Goal: Task Accomplishment & Management: Complete application form

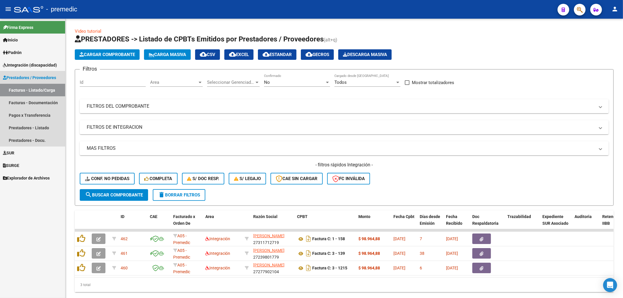
click at [32, 76] on span "Prestadores / Proveedores" at bounding box center [29, 77] width 53 height 6
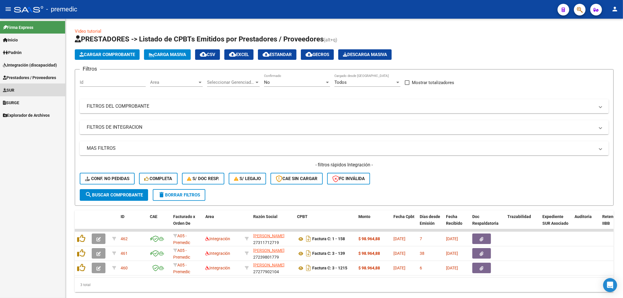
click at [32, 89] on link "SUR" at bounding box center [32, 90] width 65 height 13
click at [31, 82] on link "Prestadores / Proveedores" at bounding box center [32, 77] width 65 height 13
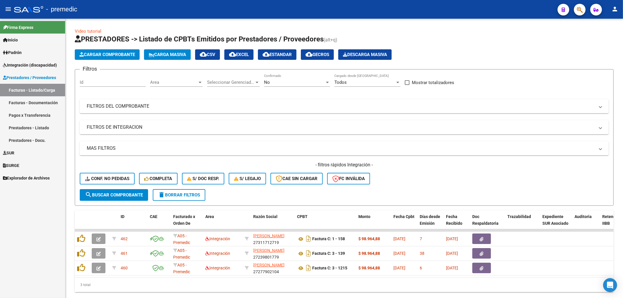
click at [31, 88] on link "Facturas - Listado/Carga" at bounding box center [32, 90] width 65 height 13
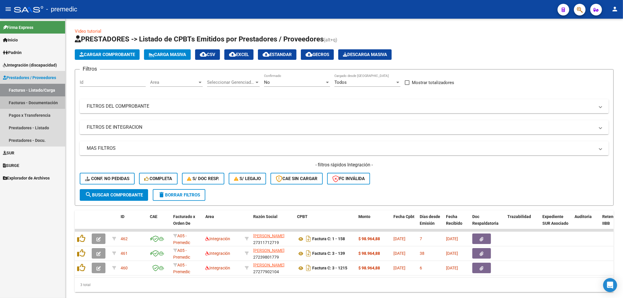
click at [31, 100] on link "Facturas - Documentación" at bounding box center [32, 102] width 65 height 13
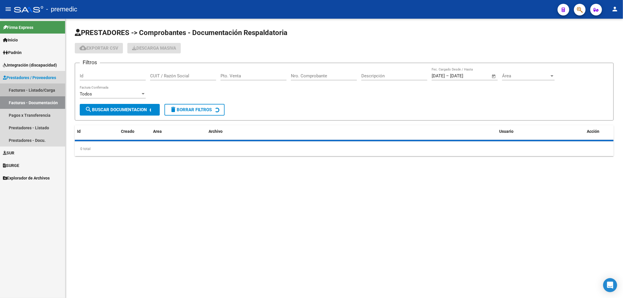
click at [33, 89] on link "Facturas - Listado/Carga" at bounding box center [32, 90] width 65 height 13
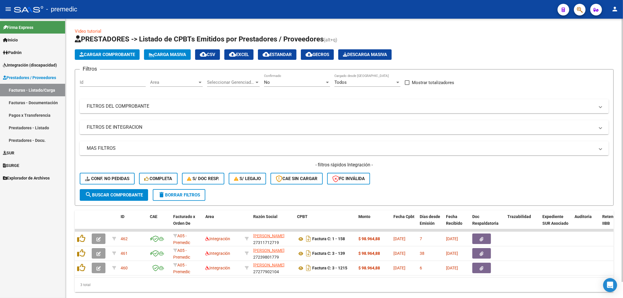
click at [109, 55] on span "Cargar Comprobante" at bounding box center [106, 54] width 55 height 5
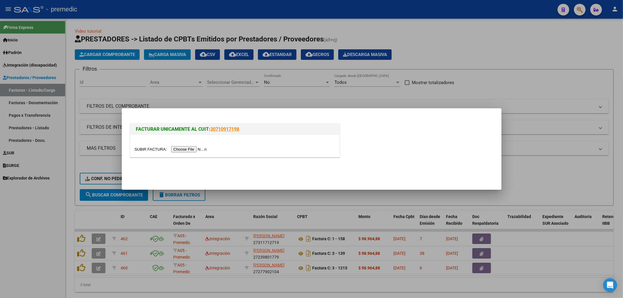
click at [199, 148] on input "file" at bounding box center [172, 149] width 74 height 6
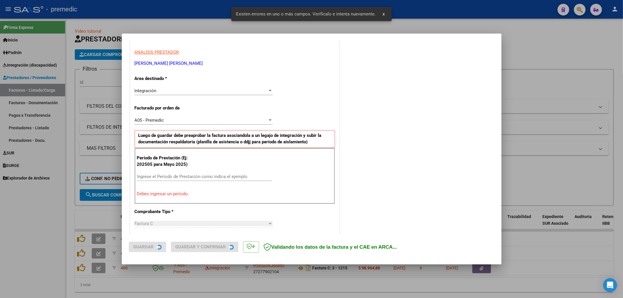
scroll to position [125, 0]
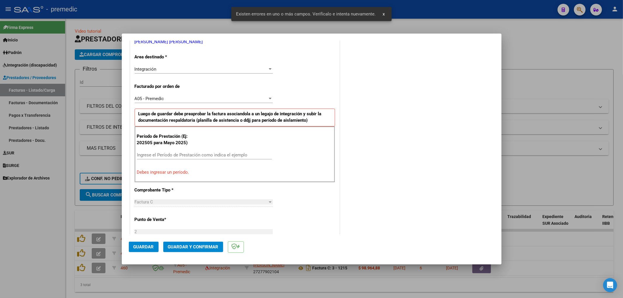
click at [219, 159] on div "Ingrese el Período de Prestación como indica el ejemplo" at bounding box center [204, 155] width 135 height 9
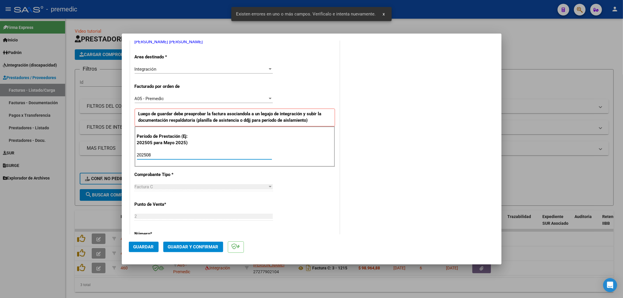
type input "202508"
click at [387, 169] on div "COMENTARIOS Comentarios De la Obra Social: Comentarios de la Obra Social (no vi…" at bounding box center [418, 208] width 154 height 570
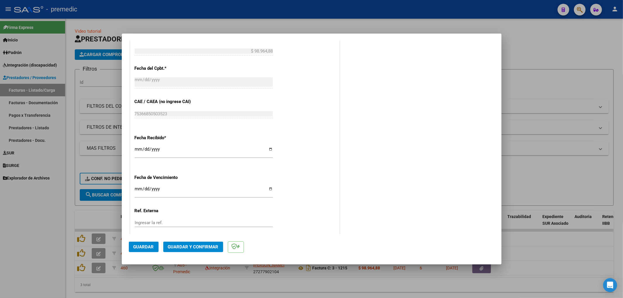
scroll to position [352, 0]
click at [136, 187] on input "Ingresar la fecha" at bounding box center [204, 188] width 138 height 9
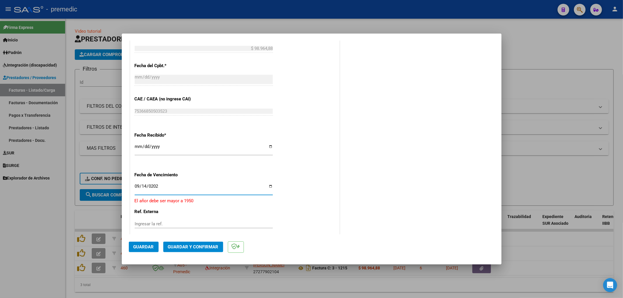
type input "[DATE]"
click at [147, 250] on button "Guardar" at bounding box center [144, 247] width 30 height 11
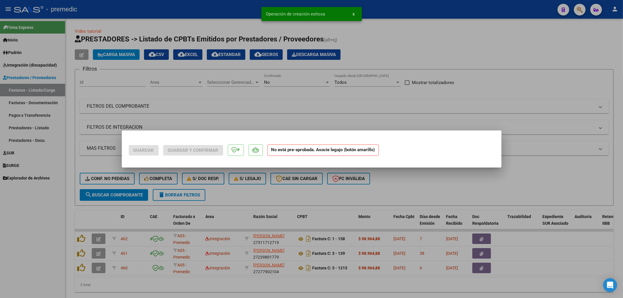
scroll to position [0, 0]
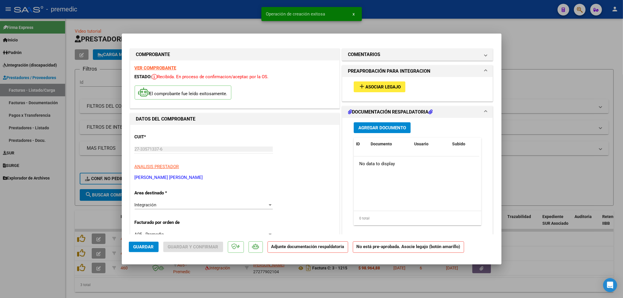
click at [375, 85] on span "Asociar Legajo" at bounding box center [382, 86] width 35 height 5
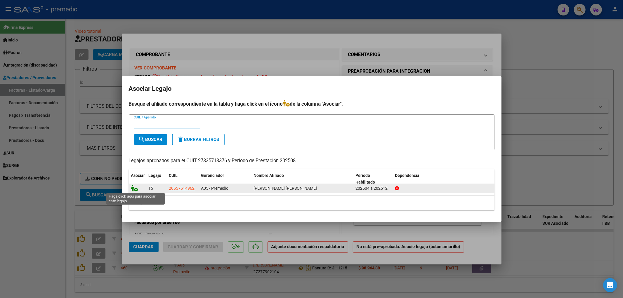
click at [135, 189] on icon at bounding box center [134, 188] width 7 height 6
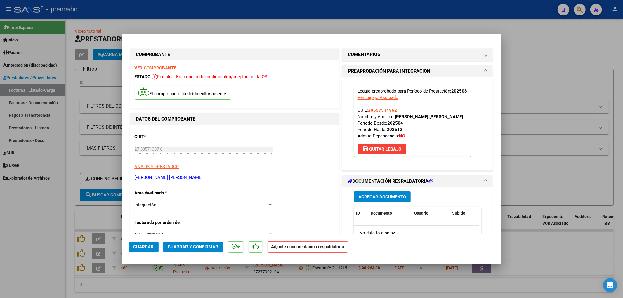
scroll to position [65, 0]
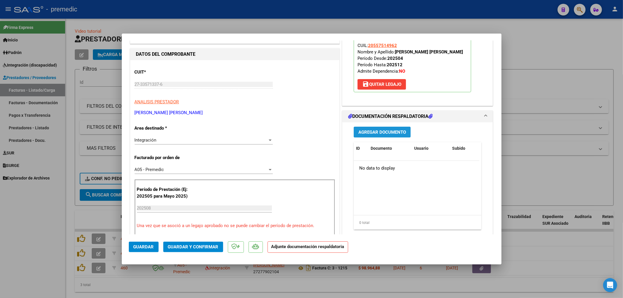
click at [382, 136] on button "Agregar Documento" at bounding box center [382, 132] width 57 height 11
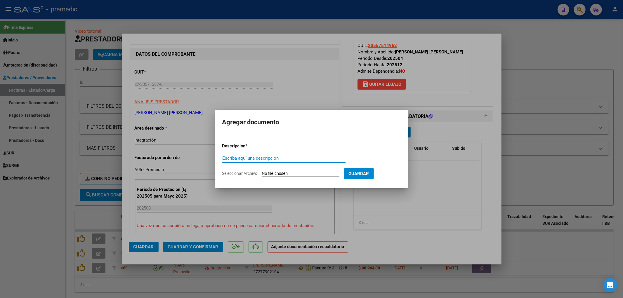
click at [284, 173] on input "Seleccionar Archivo" at bounding box center [300, 174] width 77 height 6
type input "C:\fakepath\asistencia.pdf"
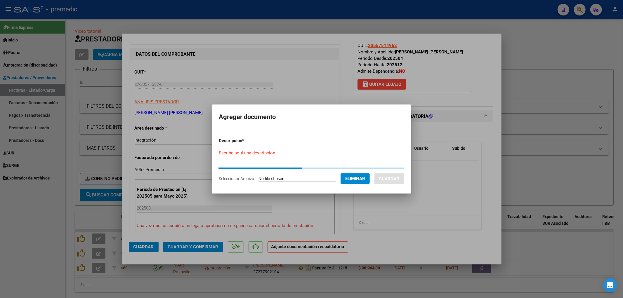
click at [266, 156] on div "Escriba aquí una descripcion" at bounding box center [283, 153] width 128 height 9
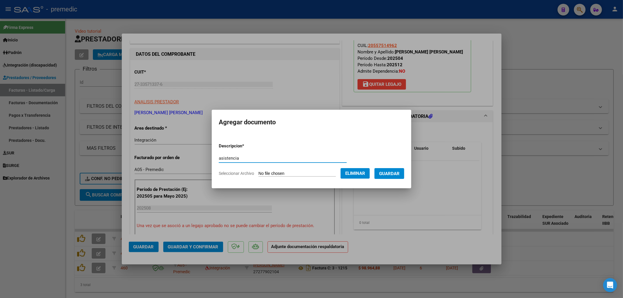
type input "asistencia"
click at [394, 170] on button "Guardar" at bounding box center [389, 173] width 30 height 11
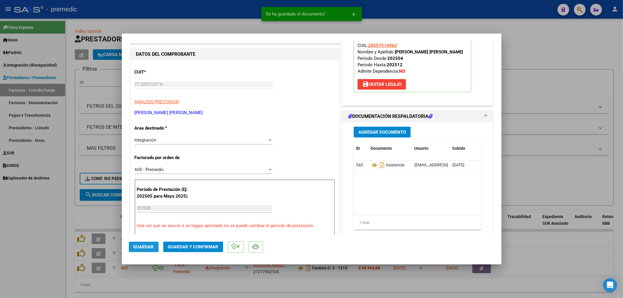
click at [149, 248] on span "Guardar" at bounding box center [143, 246] width 20 height 5
click at [146, 249] on span "Guardar" at bounding box center [143, 246] width 20 height 5
click at [431, 288] on div at bounding box center [311, 149] width 623 height 298
type input "$ 0,00"
